Goal: Feedback & Contribution: Submit feedback/report problem

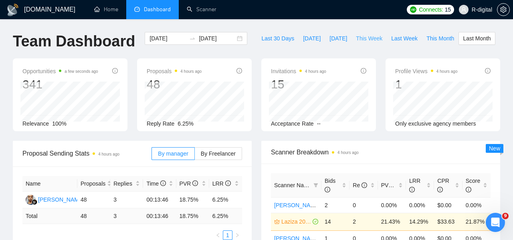
click at [374, 38] on span "This Week" at bounding box center [369, 38] width 26 height 9
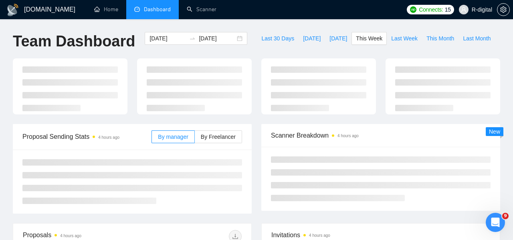
type input "[DATE]"
click at [400, 35] on span "Last Week" at bounding box center [404, 38] width 26 height 9
type input "[DATE]"
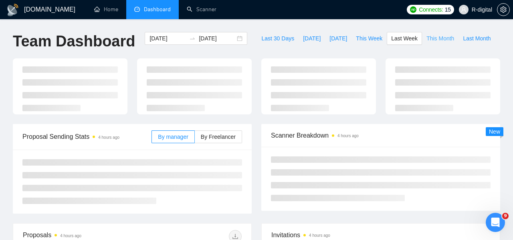
click at [440, 32] on button "This Month" at bounding box center [440, 38] width 36 height 13
type input "[DATE]"
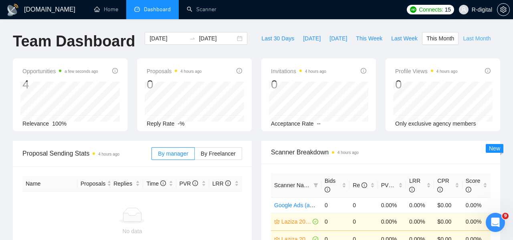
click at [474, 36] on span "Last Month" at bounding box center [477, 38] width 28 height 9
type input "[DATE]"
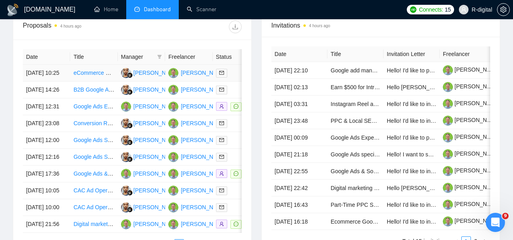
scroll to position [320, 0]
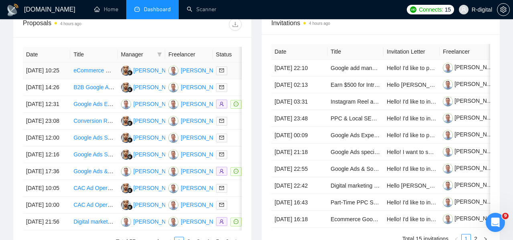
click at [82, 74] on link "eCommerce Google Ads and Meta Ads Audit (Experienced Specialist Needed) - US Ma…" at bounding box center [186, 70] width 226 height 6
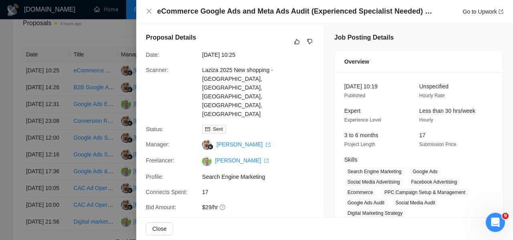
click at [186, 12] on h4 "eCommerce Google Ads and Meta Ads Audit (Experienced Specialist Needed) - US Ma…" at bounding box center [295, 11] width 277 height 10
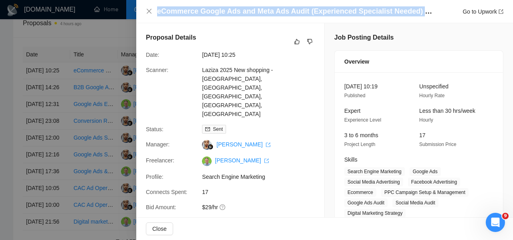
click at [186, 12] on h4 "eCommerce Google Ads and Meta Ads Audit (Experienced Specialist Needed) - US Ma…" at bounding box center [295, 11] width 277 height 10
copy h4 "eCommerce Google Ads and Meta Ads Audit (Experienced Specialist Needed) - US Ma…"
click at [296, 41] on icon "like" at bounding box center [297, 41] width 6 height 6
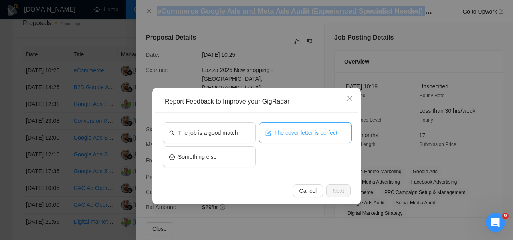
click at [285, 139] on button "The cover letter is perfect" at bounding box center [305, 133] width 93 height 21
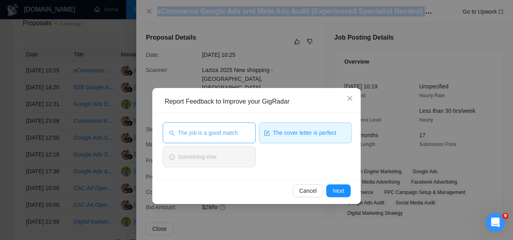
click at [216, 128] on button "The job is a good match" at bounding box center [209, 133] width 93 height 21
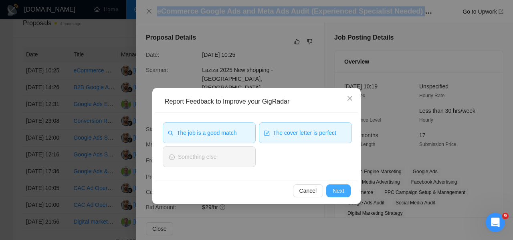
click at [337, 192] on span "Next" at bounding box center [339, 191] width 12 height 9
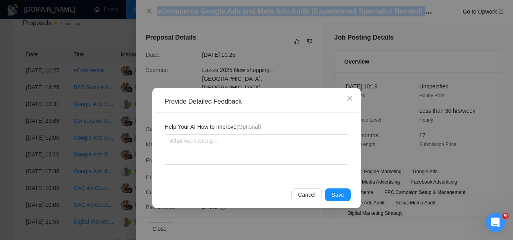
click at [337, 192] on span "Save" at bounding box center [337, 195] width 13 height 9
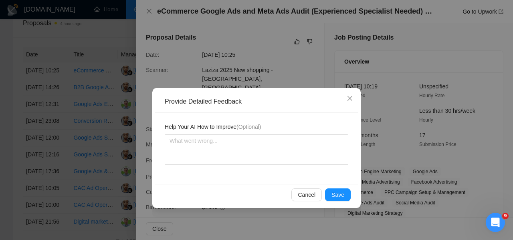
click at [337, 192] on div "Provide Detailed Feedback Help Your AI How to Improve (Optional) Cancel Save" at bounding box center [256, 120] width 513 height 240
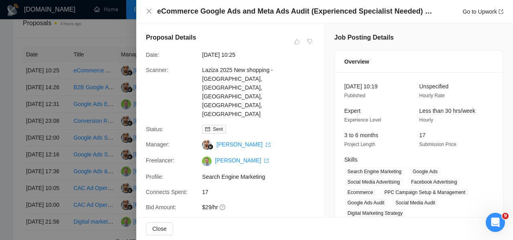
click at [84, 88] on div at bounding box center [256, 120] width 513 height 240
